Goal: Task Accomplishment & Management: Manage account settings

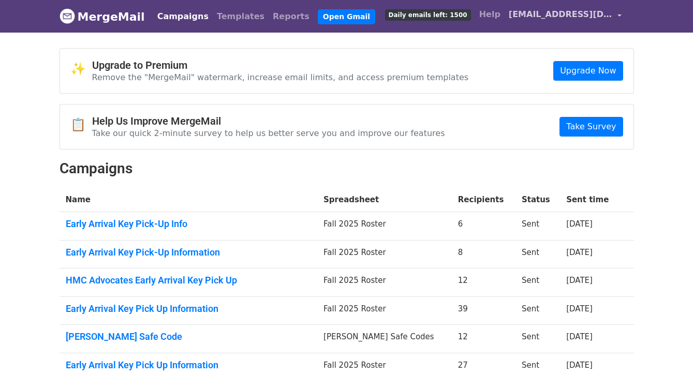
click at [565, 11] on span "[EMAIL_ADDRESS][DOMAIN_NAME]" at bounding box center [561, 14] width 104 height 12
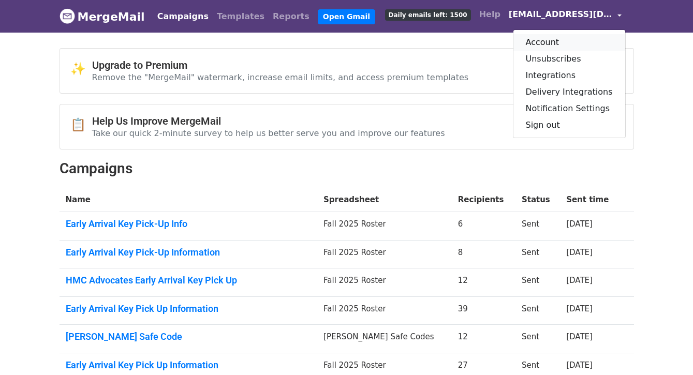
click at [555, 41] on link "Account" at bounding box center [569, 42] width 112 height 17
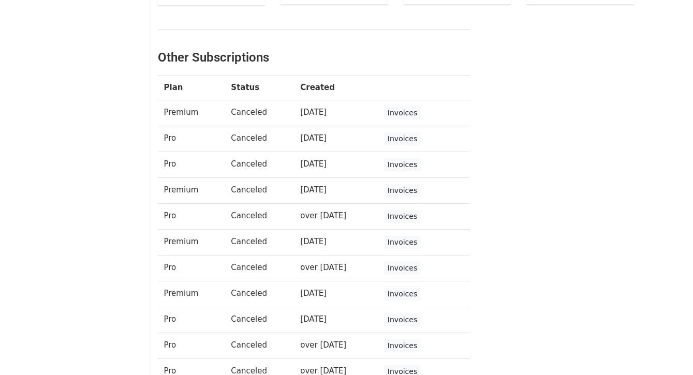
scroll to position [290, 0]
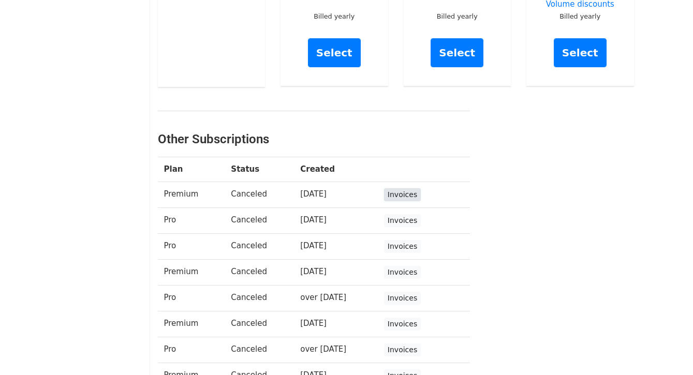
click at [408, 190] on link "Invoices" at bounding box center [402, 194] width 37 height 13
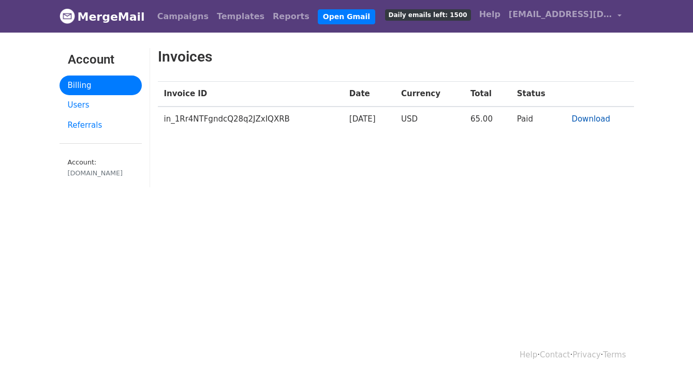
click at [581, 117] on link "Download" at bounding box center [590, 118] width 39 height 9
